Goal: Find specific page/section

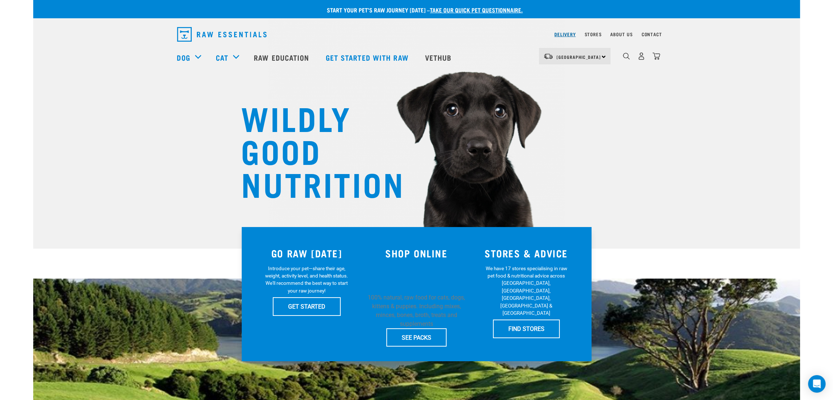
click at [567, 35] on link "Delivery" at bounding box center [564, 34] width 21 height 3
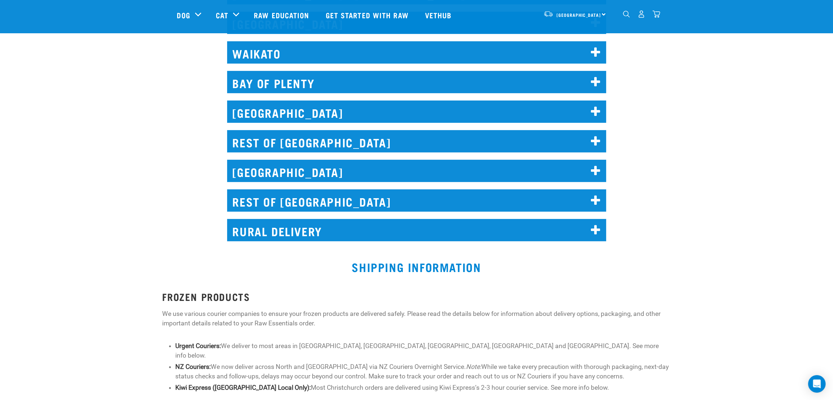
scroll to position [384, 0]
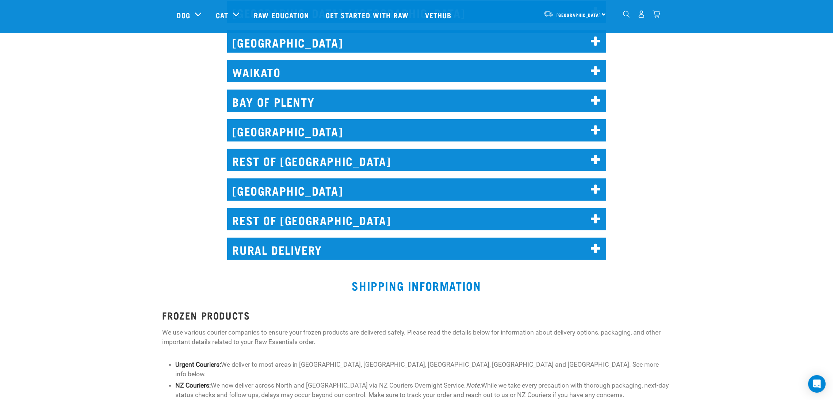
click at [382, 160] on h2 "REST OF [GEOGRAPHIC_DATA]" at bounding box center [416, 160] width 379 height 22
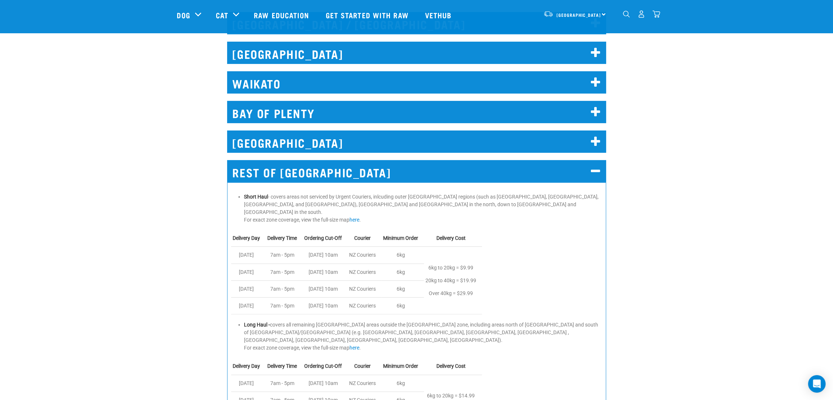
scroll to position [328, 0]
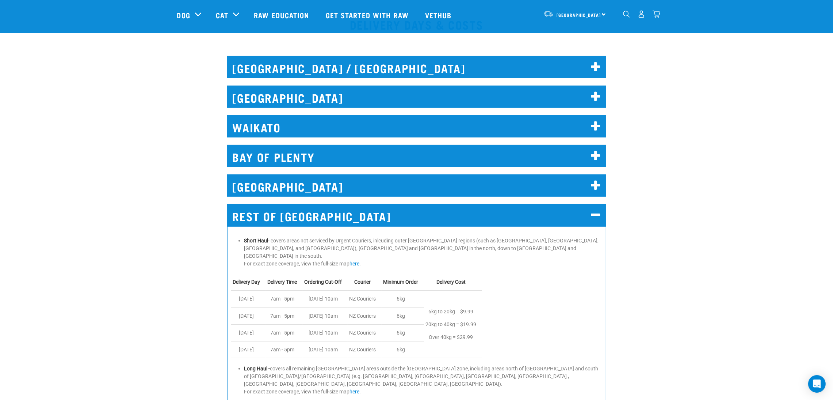
click at [376, 186] on h2 "[GEOGRAPHIC_DATA]" at bounding box center [416, 185] width 379 height 22
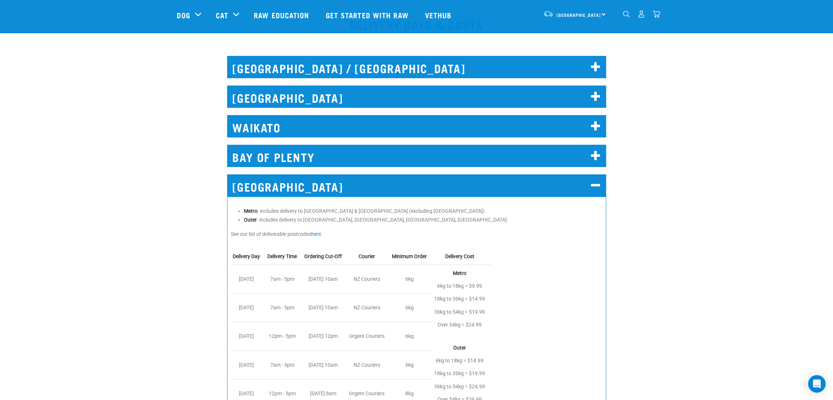
click at [381, 162] on h2 "BAY OF PLENTY" at bounding box center [416, 156] width 379 height 22
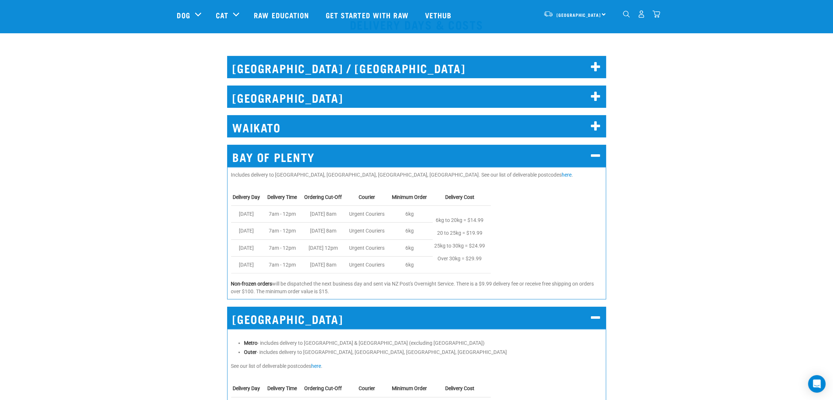
click at [346, 123] on h2 "WAIKATO" at bounding box center [416, 126] width 379 height 22
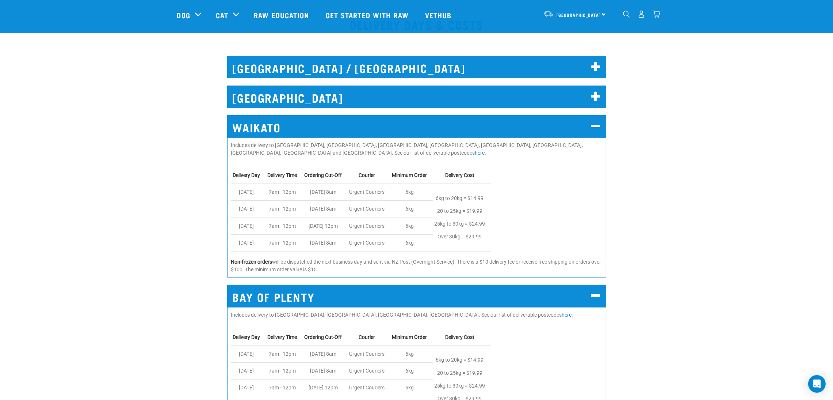
click at [348, 96] on h2 "AUCKLAND" at bounding box center [416, 96] width 379 height 22
